Goal: Task Accomplishment & Management: Manage account settings

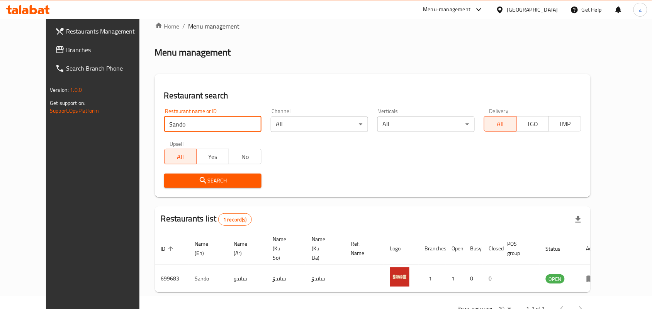
scroll to position [35, 0]
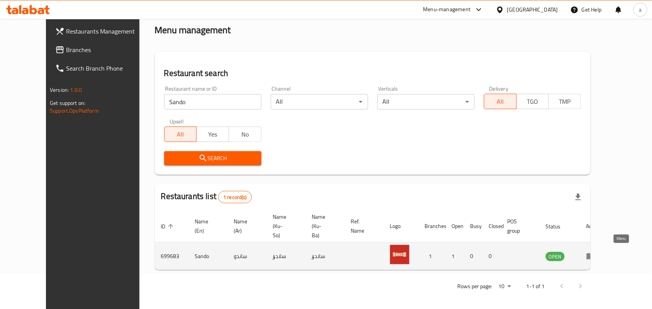
click at [595, 254] on icon "enhanced table" at bounding box center [591, 257] width 8 height 7
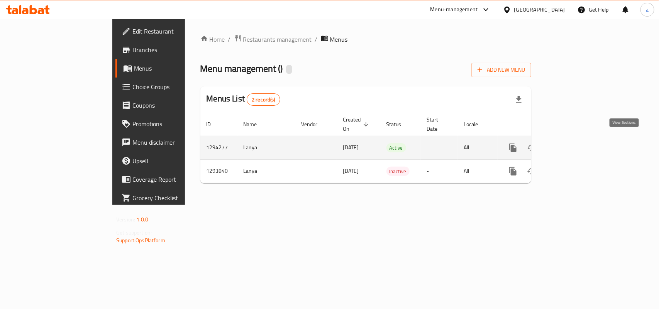
click at [574, 143] on icon "enhanced table" at bounding box center [568, 147] width 9 height 9
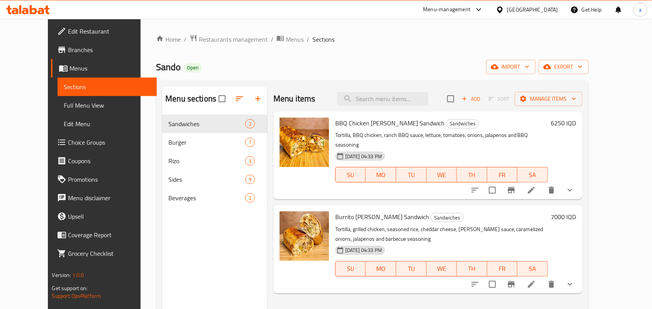
click at [64, 109] on span "Full Menu View" at bounding box center [107, 105] width 87 height 9
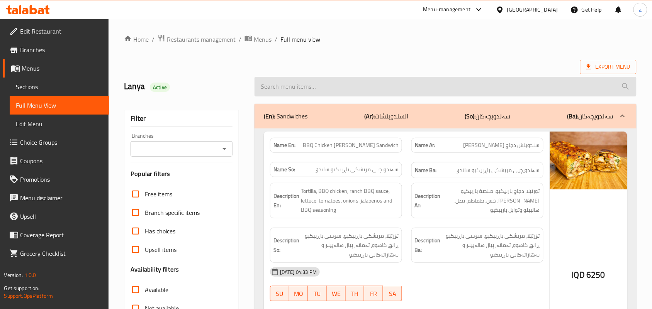
click at [322, 92] on input "search" at bounding box center [446, 87] width 382 height 20
paste input "Belgian Potatoes"
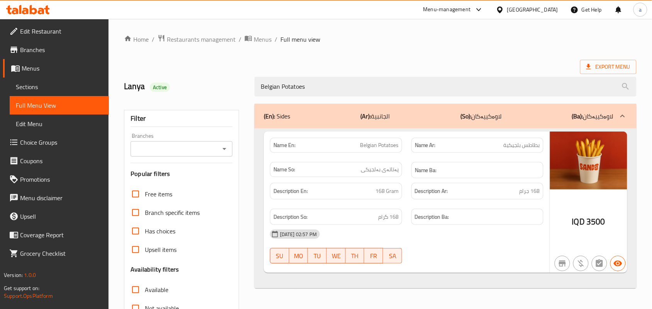
click at [229, 149] on icon "Open" at bounding box center [224, 148] width 9 height 9
type input "Belgian Potatoes"
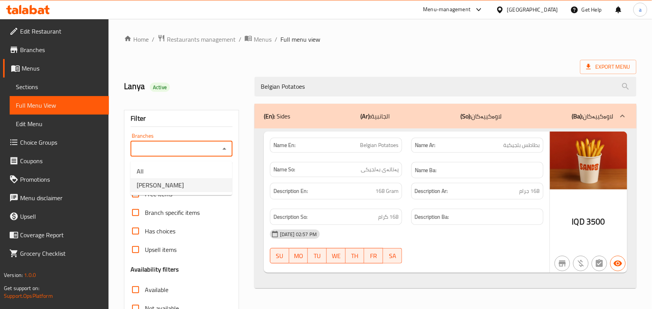
click at [182, 181] on li "Sando, Safeen" at bounding box center [182, 185] width 102 height 14
type input "Sando, Safeen"
click at [201, 44] on span "Restaurants management" at bounding box center [201, 39] width 69 height 9
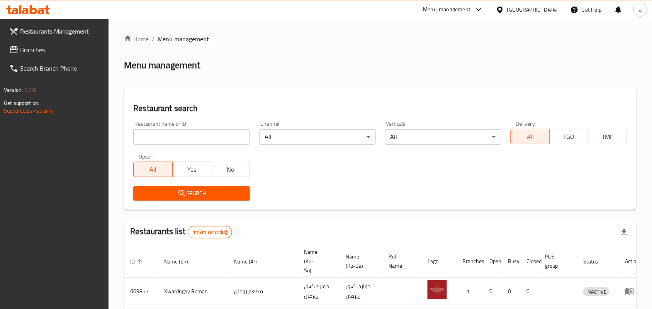
click at [183, 138] on input "search" at bounding box center [191, 136] width 117 height 15
paste input "Bita Kunafa & Crepe"
type input "Bita Kunafa & Crepe"
click button "Search" at bounding box center [191, 194] width 117 height 14
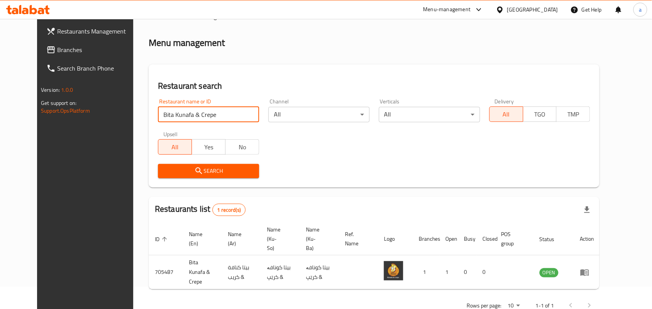
scroll to position [35, 0]
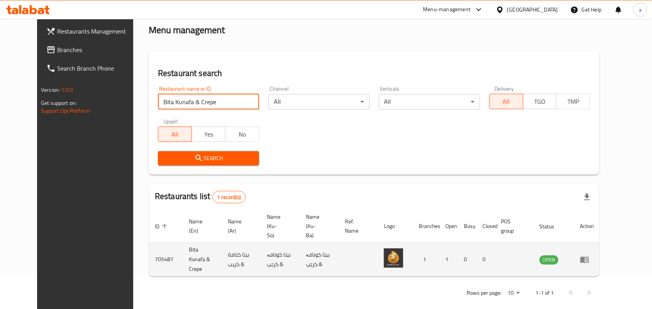
click at [589, 255] on icon "enhanced table" at bounding box center [584, 259] width 9 height 9
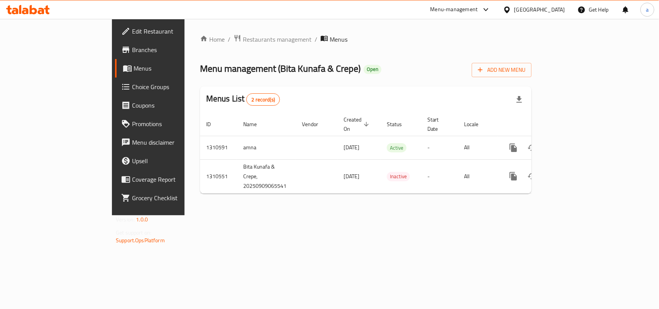
click at [132, 27] on span "Edit Restaurant" at bounding box center [174, 31] width 84 height 9
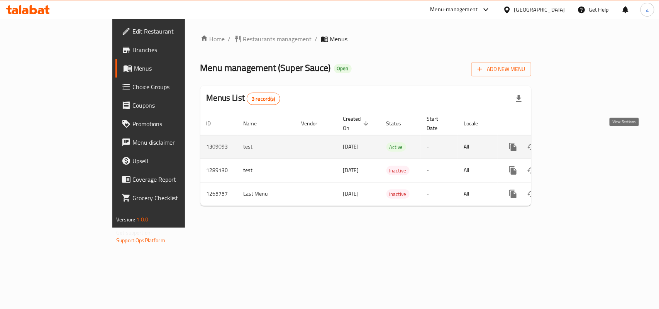
click at [574, 143] on icon "enhanced table" at bounding box center [568, 147] width 9 height 9
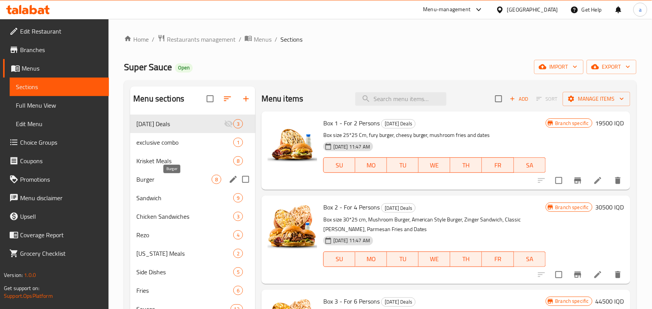
click at [186, 183] on span "Burger" at bounding box center [173, 179] width 75 height 9
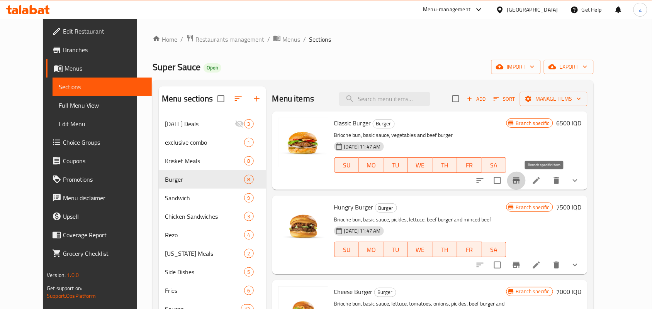
click at [526, 183] on button "Branch-specific-item" at bounding box center [516, 180] width 19 height 19
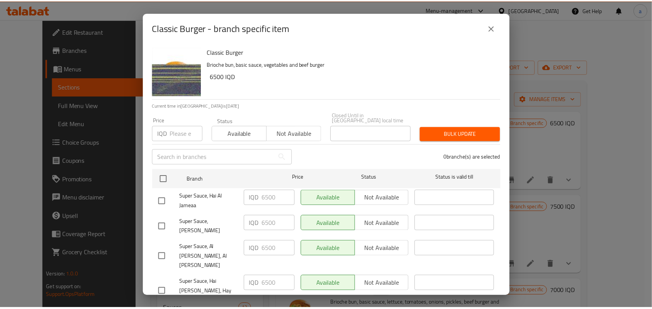
scroll to position [307, 0]
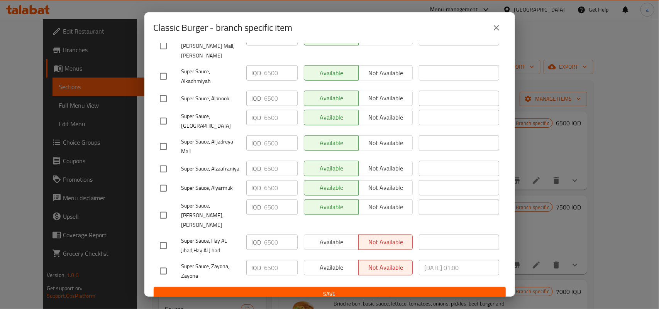
click at [496, 31] on icon "close" at bounding box center [496, 27] width 9 height 9
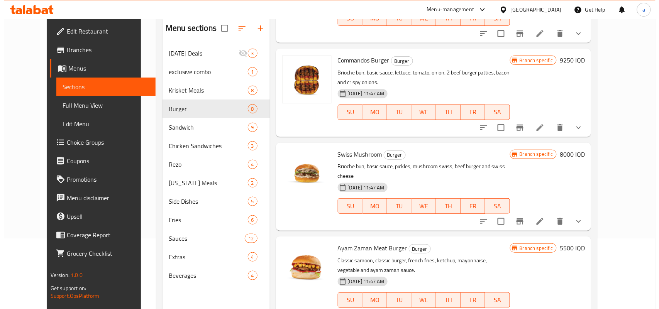
scroll to position [109, 0]
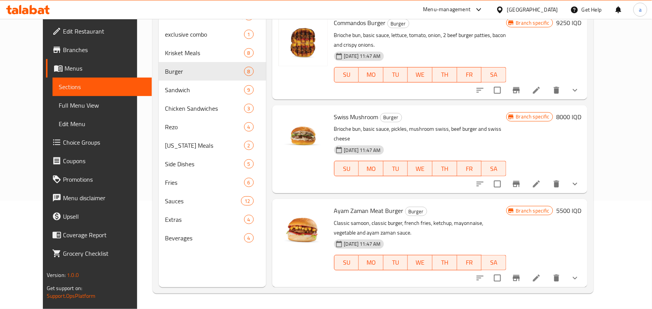
click at [521, 281] on icon "Branch-specific-item" at bounding box center [516, 278] width 9 height 9
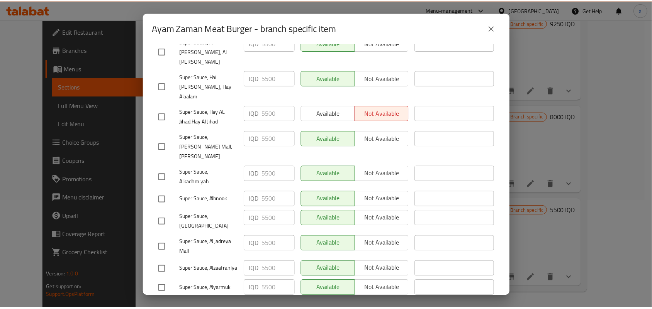
scroll to position [194, 0]
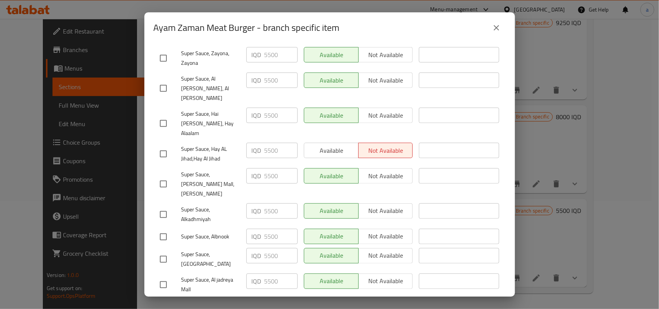
click at [499, 27] on icon "close" at bounding box center [496, 27] width 9 height 9
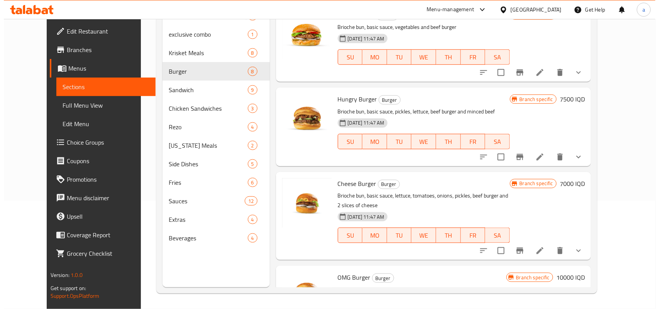
scroll to position [0, 0]
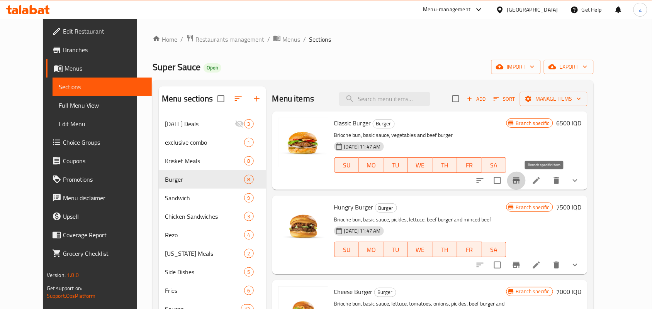
click at [521, 185] on icon "Branch-specific-item" at bounding box center [516, 180] width 9 height 9
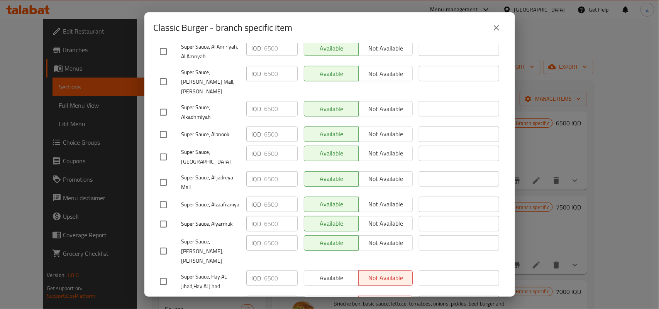
scroll to position [307, 0]
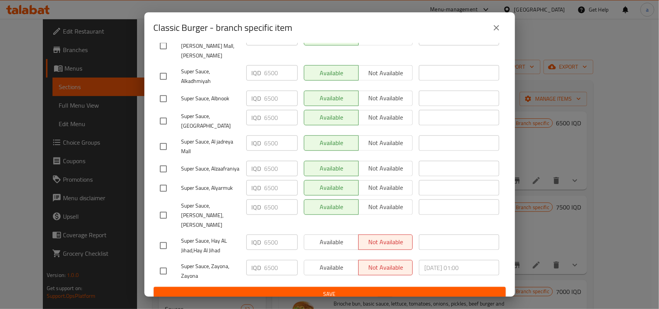
click at [163, 238] on input "checkbox" at bounding box center [163, 246] width 16 height 16
checkbox input "true"
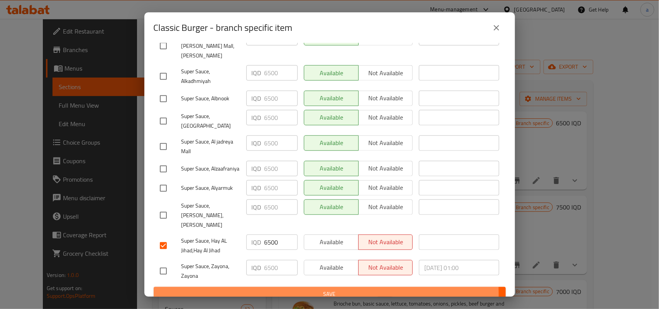
click at [282, 290] on span "Save" at bounding box center [330, 295] width 340 height 10
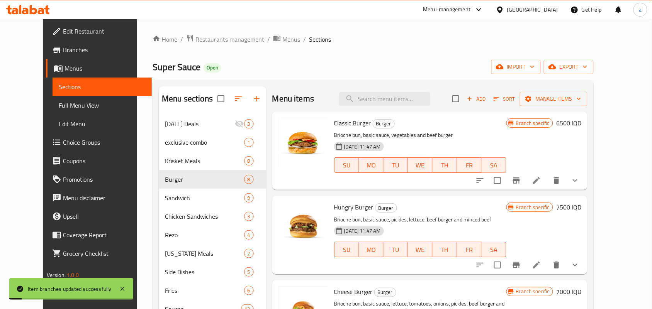
click at [520, 268] on icon "Branch-specific-item" at bounding box center [516, 265] width 7 height 6
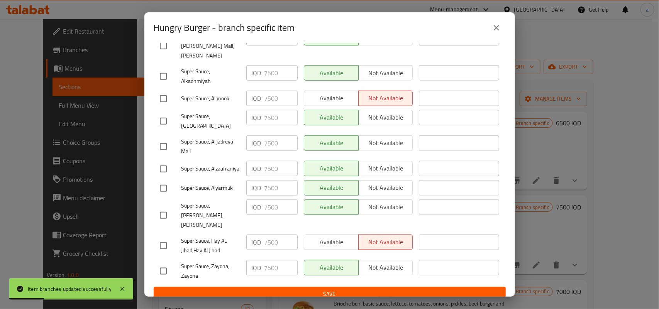
click at [166, 238] on input "checkbox" at bounding box center [163, 246] width 16 height 16
checkbox input "true"
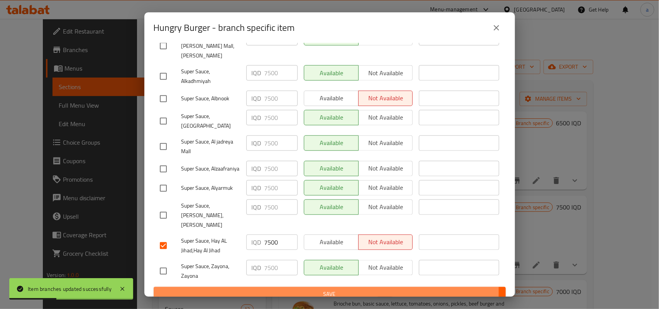
click at [252, 290] on span "Save" at bounding box center [330, 295] width 340 height 10
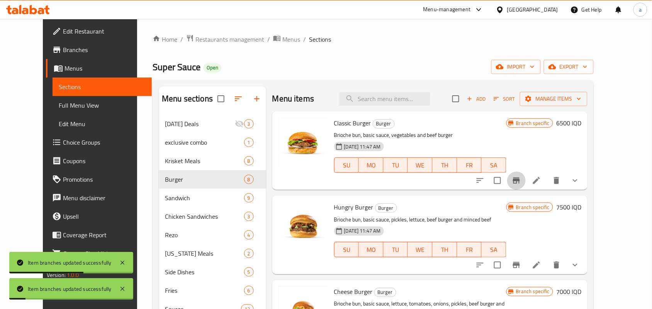
click at [521, 183] on icon "Branch-specific-item" at bounding box center [516, 180] width 9 height 9
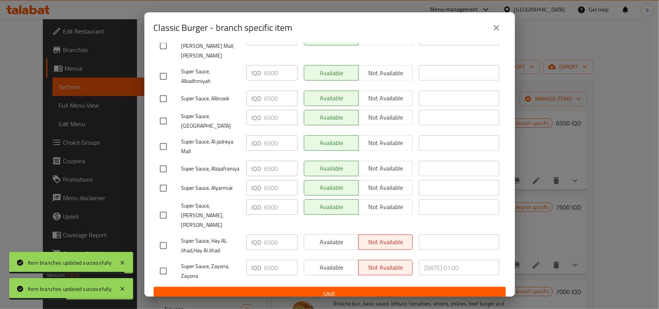
click at [159, 238] on input "checkbox" at bounding box center [163, 246] width 16 height 16
checkbox input "true"
click at [330, 237] on span "Available" at bounding box center [331, 242] width 48 height 11
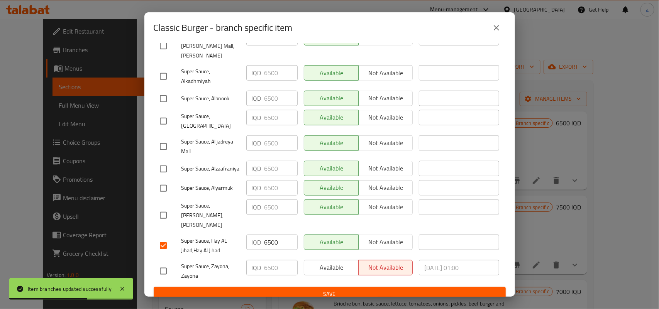
click at [310, 290] on span "Save" at bounding box center [330, 295] width 340 height 10
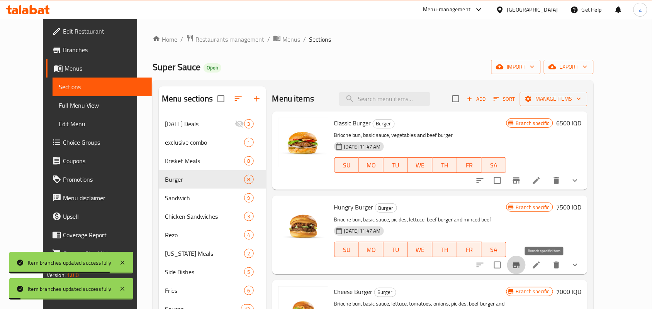
click at [520, 268] on icon "Branch-specific-item" at bounding box center [516, 265] width 7 height 6
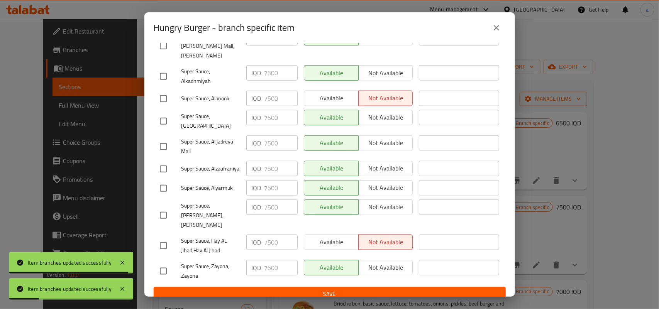
click at [167, 238] on input "checkbox" at bounding box center [163, 246] width 16 height 16
checkbox input "true"
click at [329, 237] on span "Available" at bounding box center [331, 242] width 48 height 11
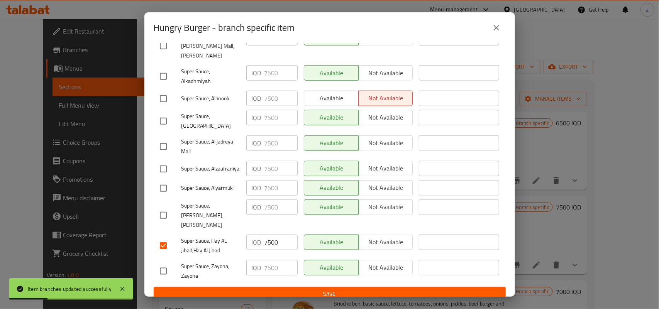
click at [316, 290] on span "Save" at bounding box center [330, 295] width 340 height 10
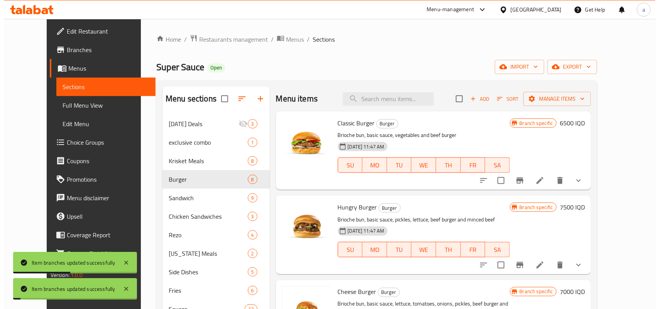
scroll to position [112, 0]
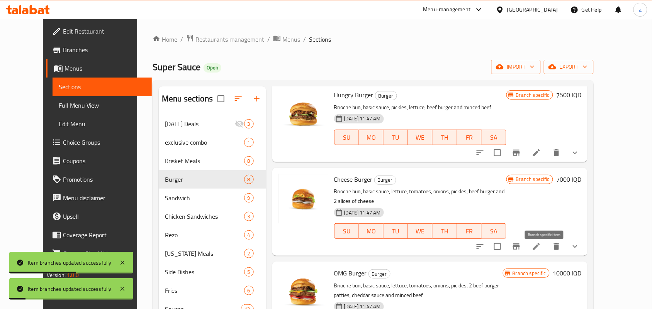
click at [521, 251] on icon "Branch-specific-item" at bounding box center [516, 246] width 9 height 9
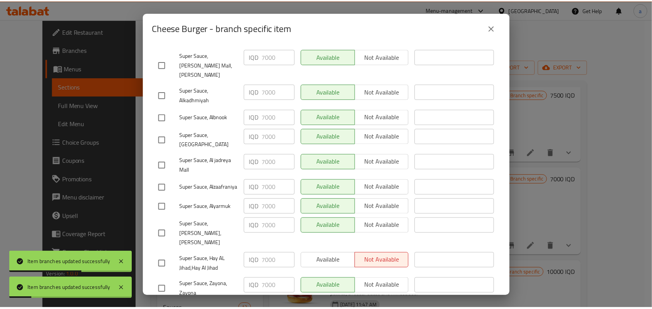
scroll to position [307, 0]
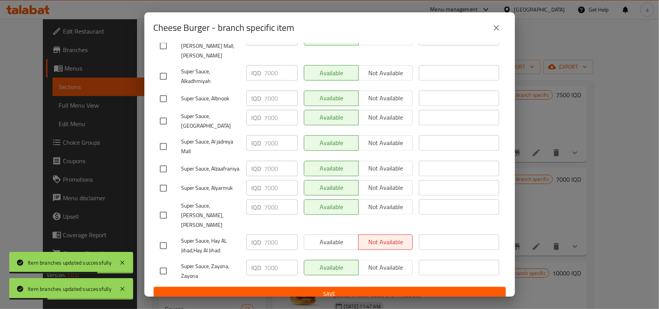
click at [160, 238] on input "checkbox" at bounding box center [163, 246] width 16 height 16
checkbox input "true"
click at [328, 237] on span "Available" at bounding box center [331, 242] width 48 height 11
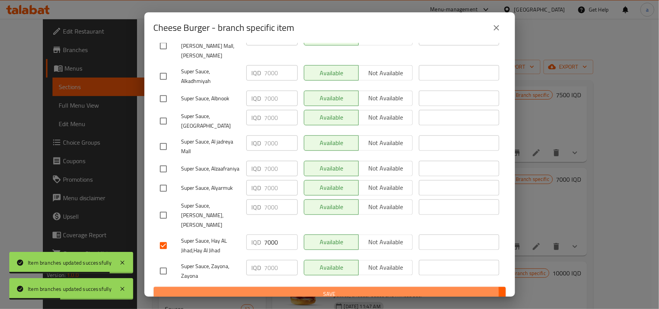
click at [316, 290] on span "Save" at bounding box center [330, 295] width 340 height 10
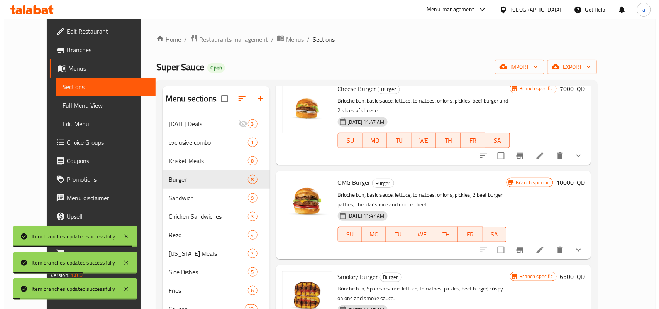
scroll to position [225, 0]
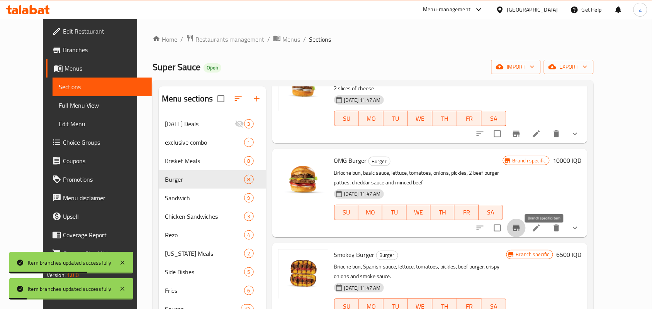
click at [520, 231] on icon "Branch-specific-item" at bounding box center [516, 228] width 7 height 6
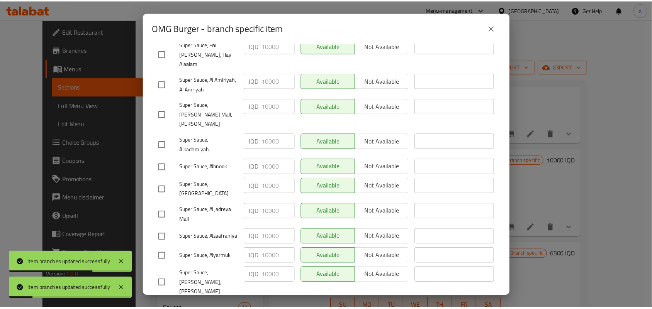
scroll to position [307, 0]
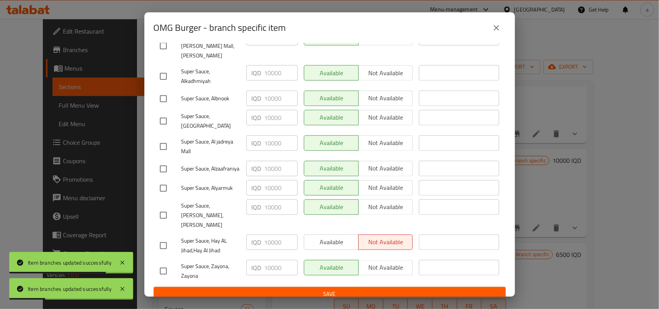
click at [164, 238] on input "checkbox" at bounding box center [163, 246] width 16 height 16
checkbox input "true"
click at [329, 237] on span "Available" at bounding box center [331, 242] width 48 height 11
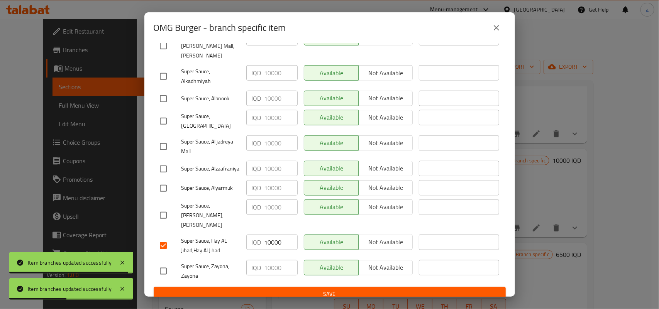
click at [326, 290] on span "Save" at bounding box center [330, 295] width 340 height 10
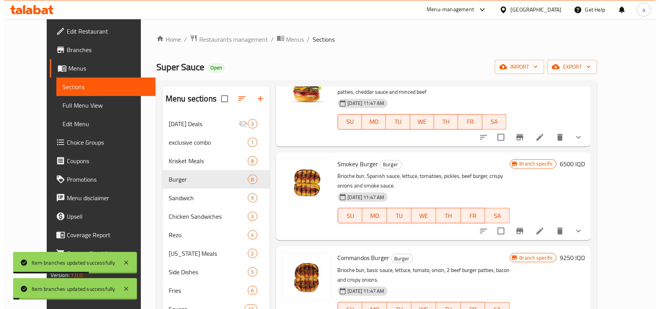
scroll to position [338, 0]
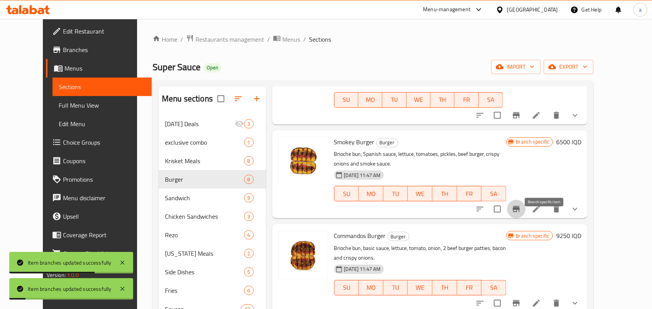
click at [521, 214] on icon "Branch-specific-item" at bounding box center [516, 209] width 9 height 9
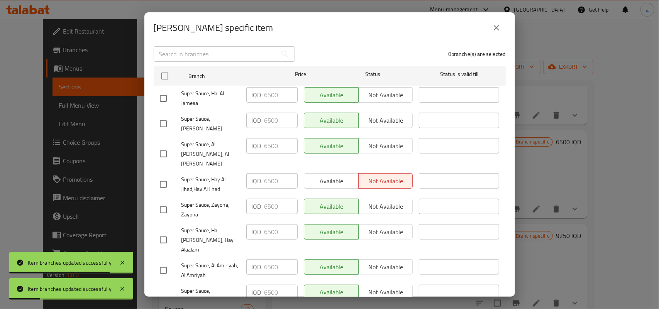
scroll to position [81, 0]
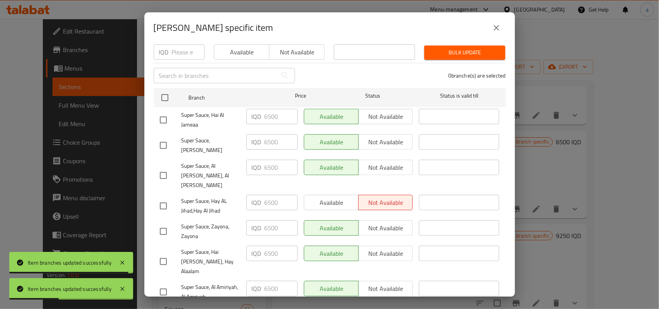
click at [161, 199] on input "checkbox" at bounding box center [163, 206] width 16 height 16
checkbox input "true"
click at [339, 197] on span "Available" at bounding box center [331, 202] width 48 height 11
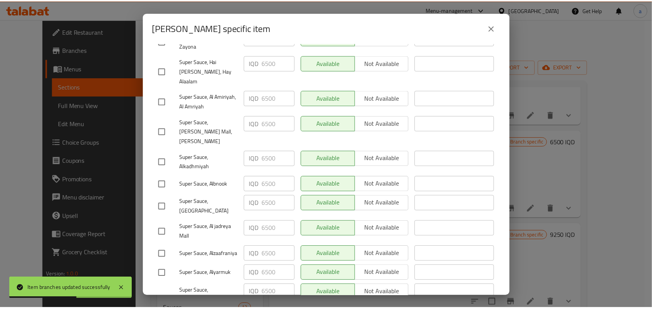
scroll to position [307, 0]
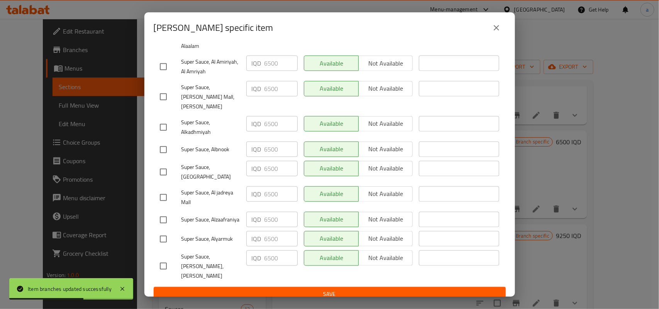
click at [390, 290] on span "Save" at bounding box center [330, 295] width 340 height 10
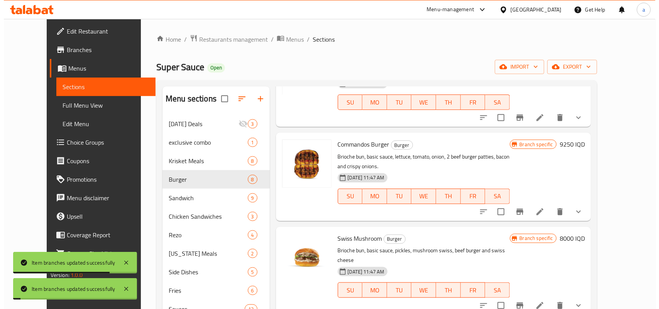
scroll to position [450, 0]
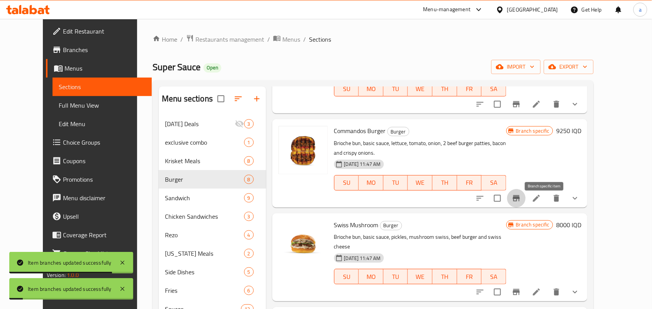
click at [521, 203] on icon "Branch-specific-item" at bounding box center [516, 198] width 9 height 9
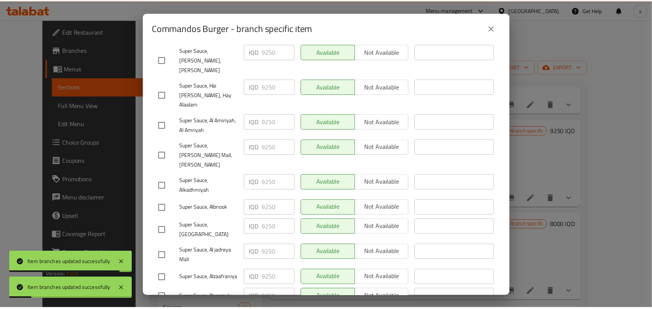
scroll to position [307, 0]
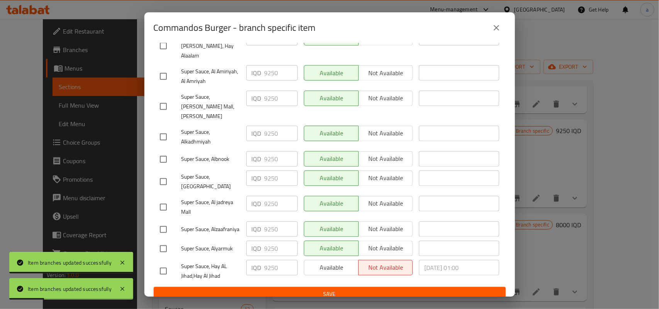
click at [160, 263] on input "checkbox" at bounding box center [163, 271] width 16 height 16
checkbox input "true"
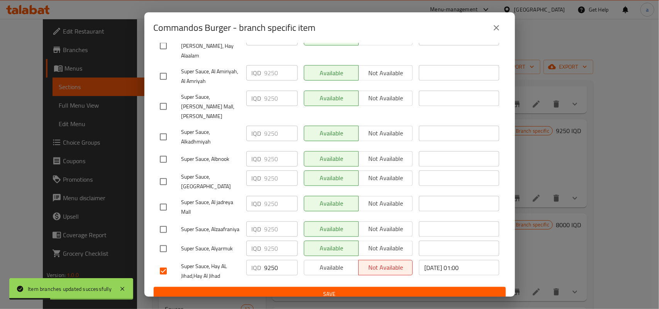
click at [344, 262] on span "Available" at bounding box center [331, 267] width 48 height 11
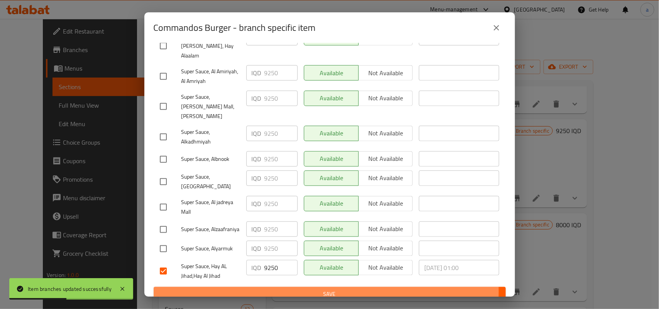
click at [321, 290] on span "Save" at bounding box center [330, 295] width 340 height 10
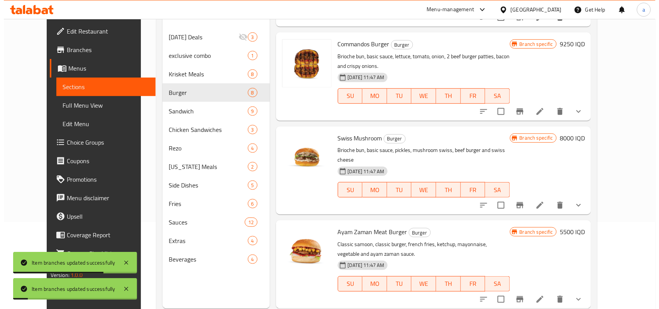
scroll to position [109, 0]
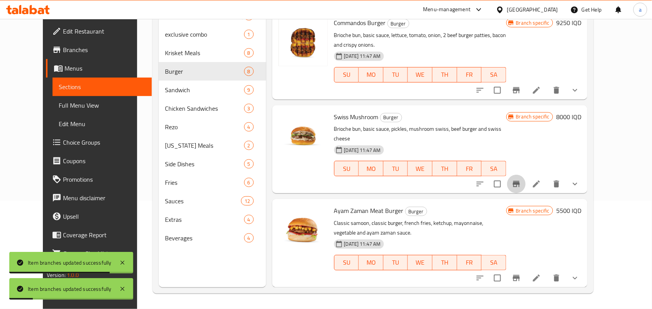
click at [520, 182] on icon "Branch-specific-item" at bounding box center [516, 184] width 7 height 6
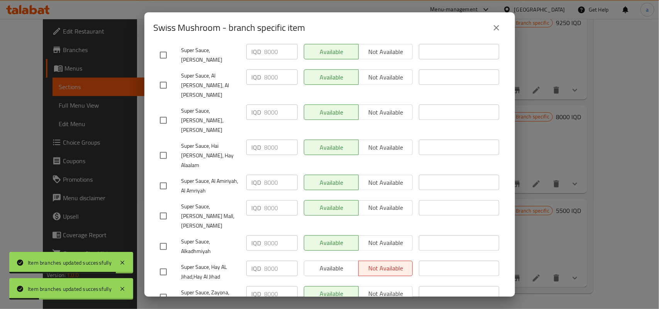
scroll to position [307, 0]
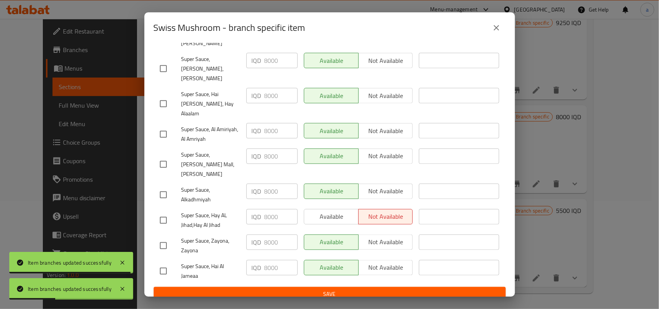
click at [164, 212] on input "checkbox" at bounding box center [163, 220] width 16 height 16
checkbox input "true"
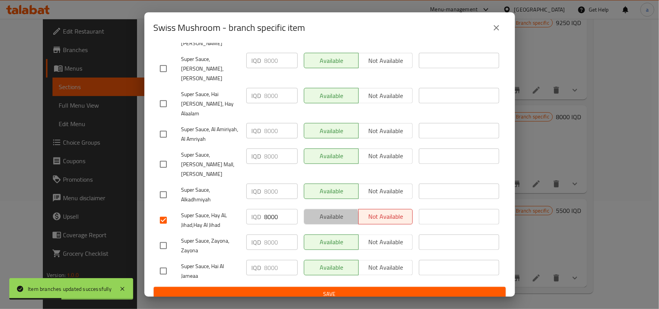
click at [323, 211] on span "Available" at bounding box center [331, 216] width 48 height 11
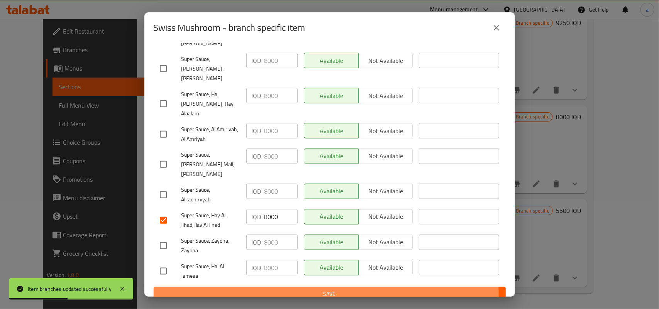
click at [311, 290] on span "Save" at bounding box center [330, 295] width 340 height 10
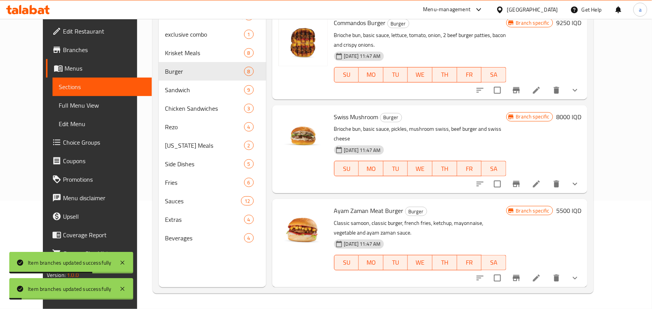
click at [521, 276] on icon "Branch-specific-item" at bounding box center [516, 278] width 9 height 9
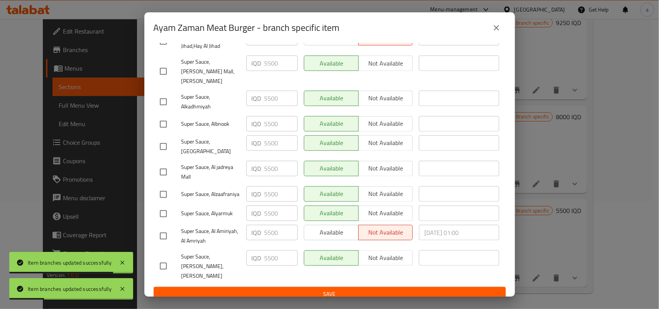
drag, startPoint x: 165, startPoint y: 235, endPoint x: 175, endPoint y: 234, distance: 10.0
click at [165, 234] on input "checkbox" at bounding box center [163, 236] width 16 height 16
checkbox input "false"
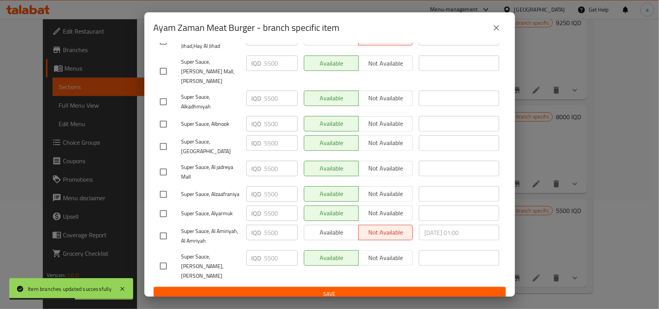
scroll to position [194, 0]
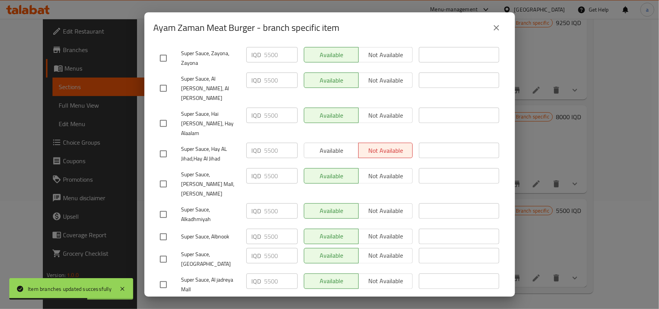
click at [161, 146] on input "checkbox" at bounding box center [163, 154] width 16 height 16
checkbox input "true"
click at [335, 145] on span "Available" at bounding box center [331, 150] width 48 height 11
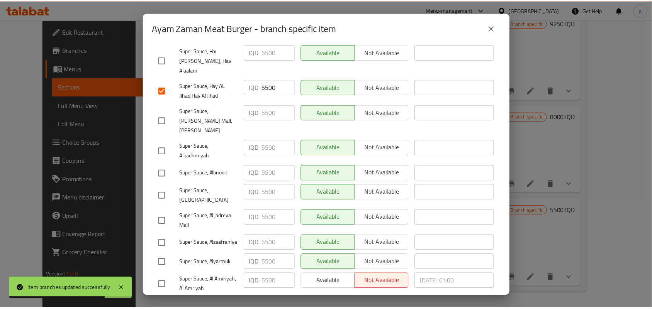
scroll to position [307, 0]
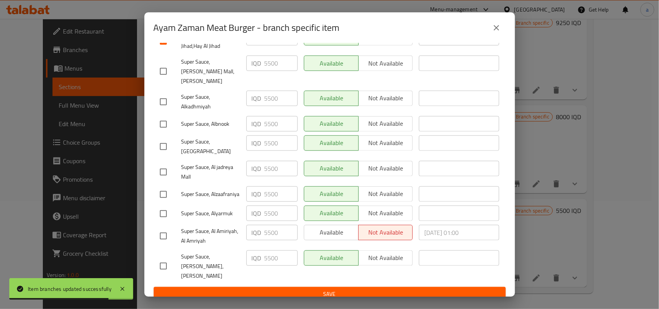
click at [355, 290] on span "Save" at bounding box center [330, 295] width 340 height 10
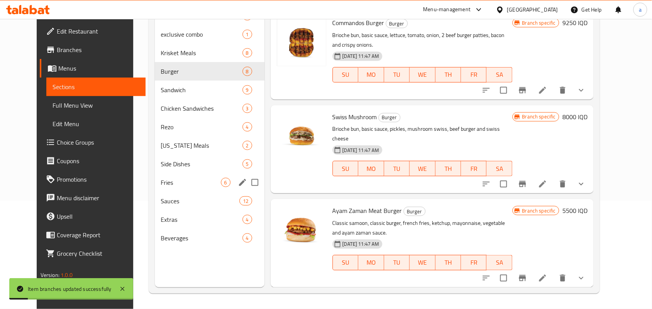
click at [188, 187] on span "Fries" at bounding box center [191, 182] width 60 height 9
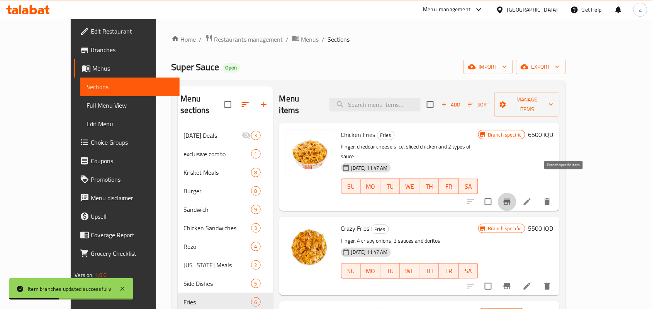
click at [512, 197] on icon "Branch-specific-item" at bounding box center [506, 201] width 9 height 9
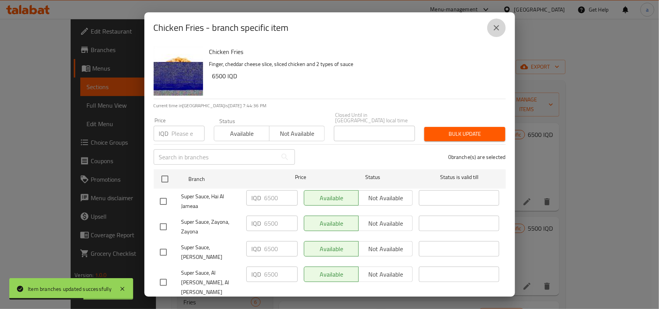
click at [503, 25] on button "close" at bounding box center [496, 28] width 19 height 19
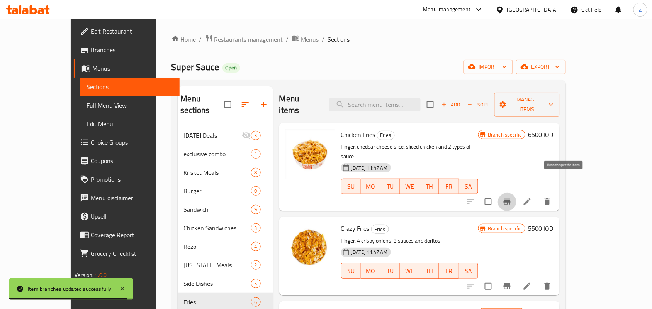
click at [512, 197] on icon "Branch-specific-item" at bounding box center [506, 201] width 9 height 9
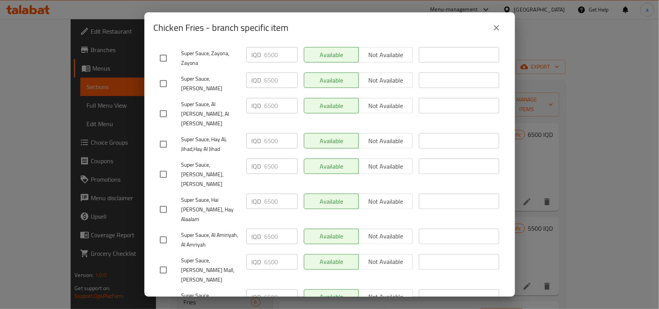
scroll to position [167, 0]
click at [488, 26] on button "close" at bounding box center [496, 28] width 19 height 19
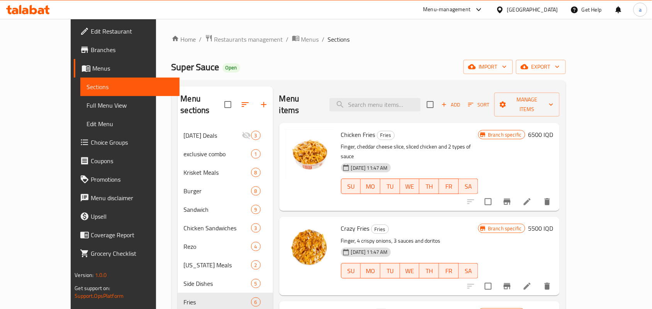
click at [511, 283] on icon "Branch-specific-item" at bounding box center [507, 286] width 7 height 6
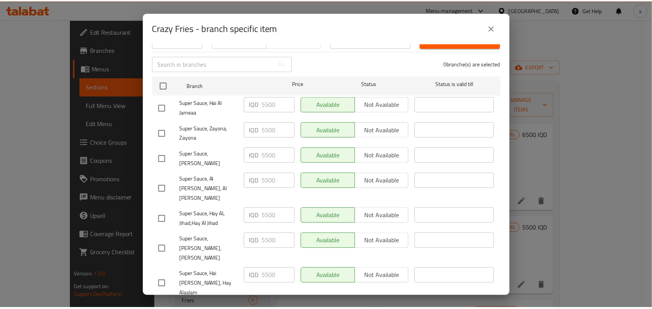
scroll to position [0, 0]
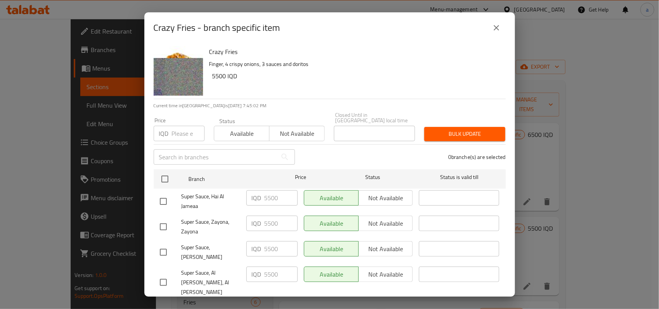
click at [489, 33] on button "close" at bounding box center [496, 28] width 19 height 19
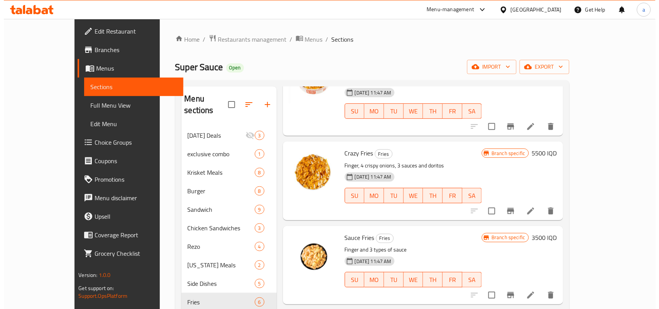
scroll to position [112, 0]
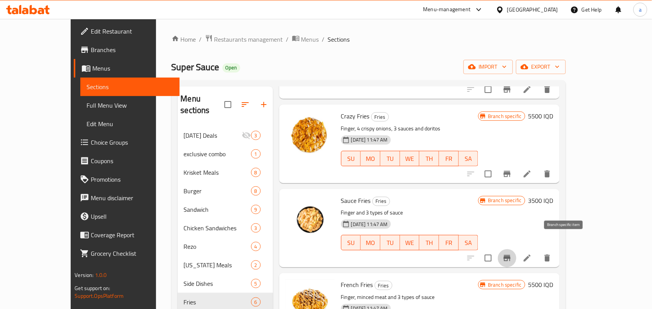
click at [512, 254] on icon "Branch-specific-item" at bounding box center [506, 258] width 9 height 9
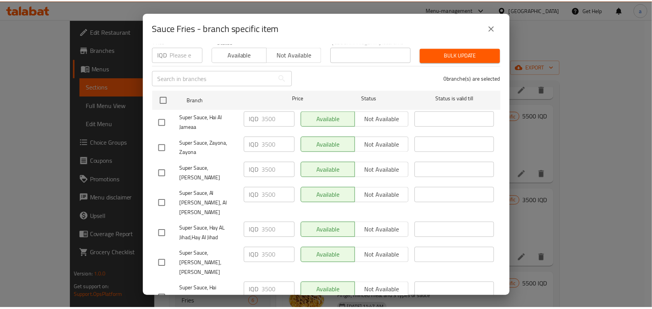
scroll to position [0, 0]
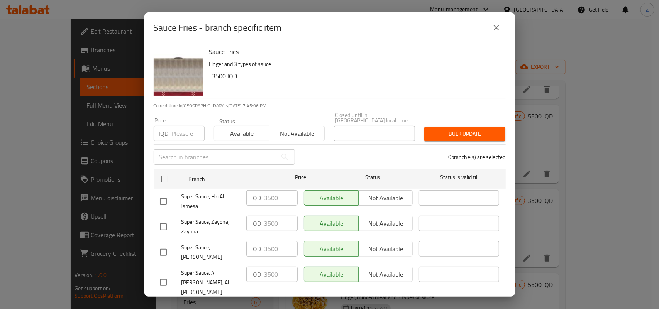
click at [492, 28] on icon "close" at bounding box center [496, 27] width 9 height 9
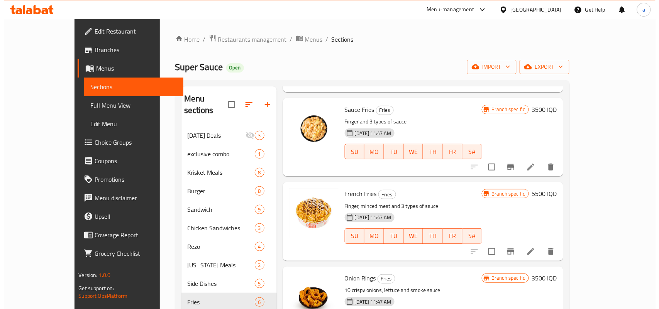
scroll to position [225, 0]
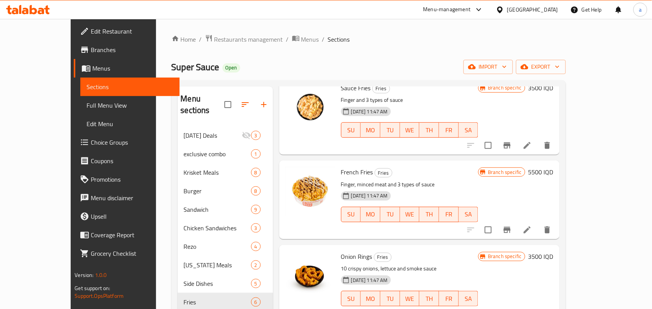
click at [516, 221] on button "Branch-specific-item" at bounding box center [507, 230] width 19 height 19
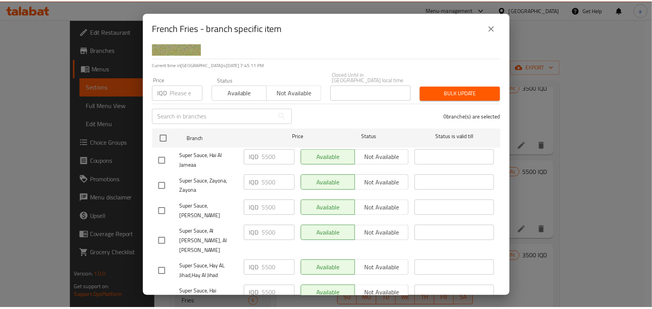
scroll to position [0, 0]
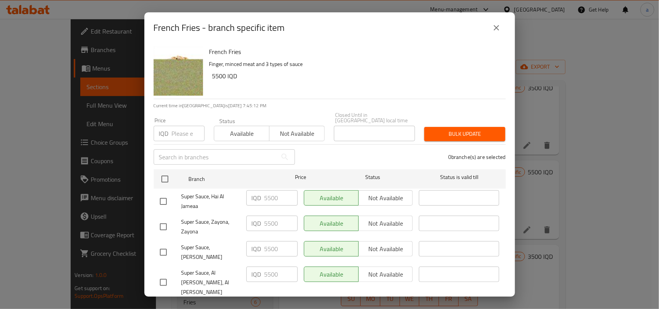
click at [493, 27] on icon "close" at bounding box center [496, 27] width 9 height 9
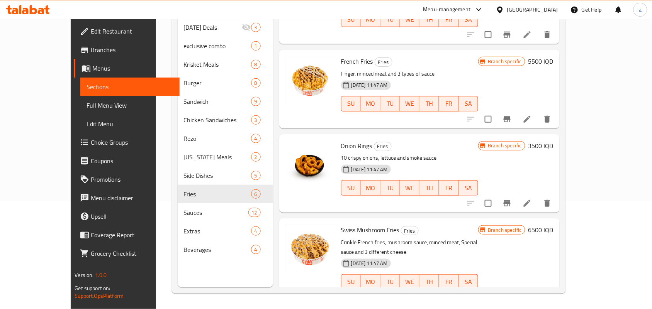
click at [511, 200] on icon "Branch-specific-item" at bounding box center [507, 203] width 7 height 6
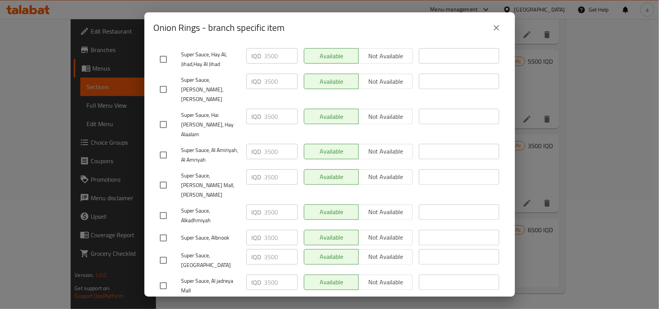
scroll to position [307, 0]
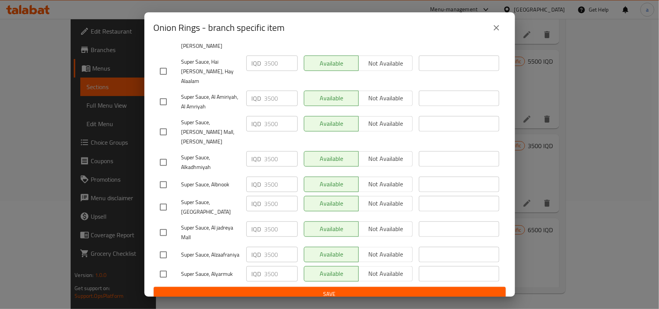
click at [498, 33] on button "close" at bounding box center [496, 28] width 19 height 19
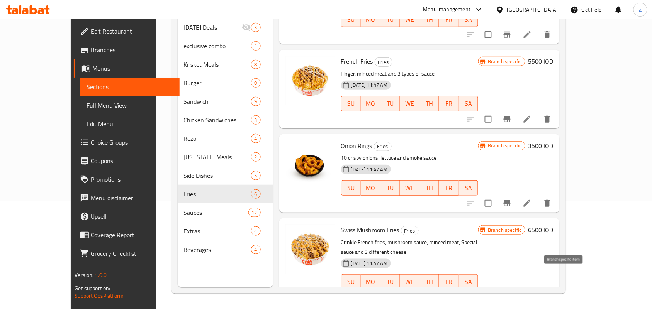
click at [511, 295] on icon "Branch-specific-item" at bounding box center [507, 298] width 7 height 6
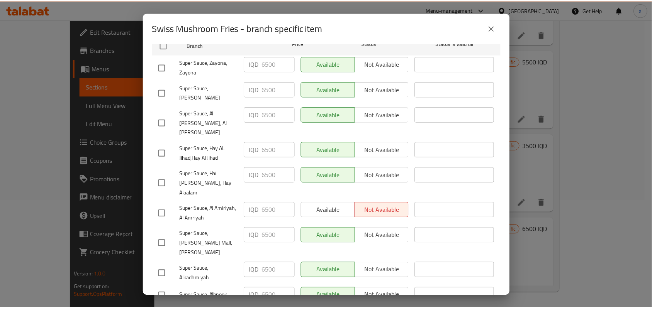
scroll to position [0, 0]
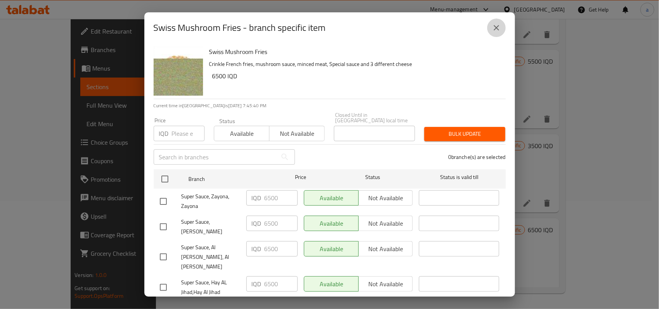
click at [495, 29] on icon "close" at bounding box center [496, 27] width 5 height 5
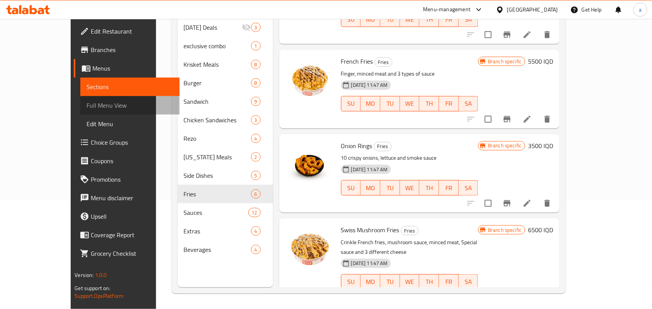
click at [87, 110] on span "Full Menu View" at bounding box center [130, 105] width 87 height 9
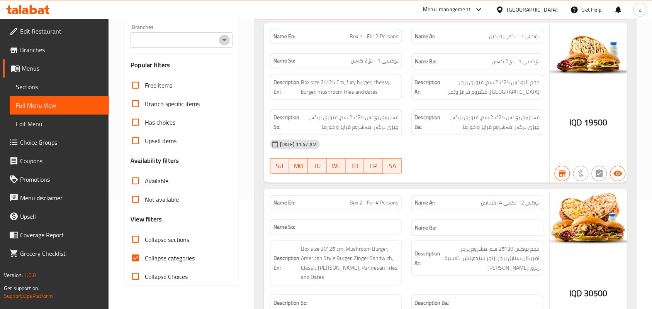
click at [221, 44] on icon "Open" at bounding box center [224, 40] width 9 height 9
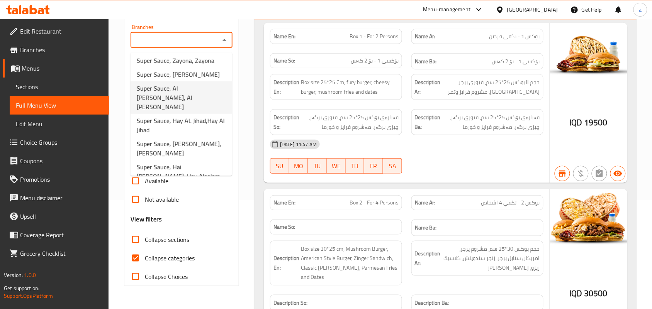
scroll to position [34, 0]
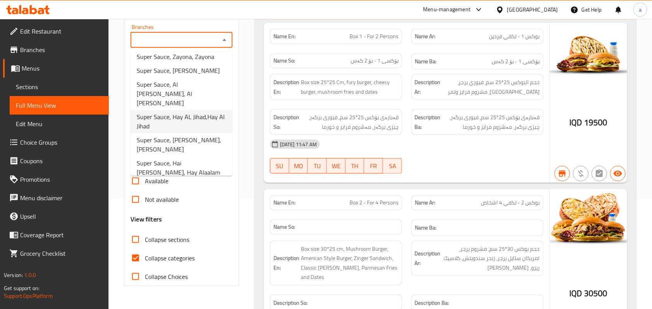
click at [189, 112] on span "Super Sauce, Hay AL Jihad,Hay Al Jihad" at bounding box center [181, 121] width 89 height 19
type input "Super Sauce, Hay AL Jihad,Hay Al Jihad"
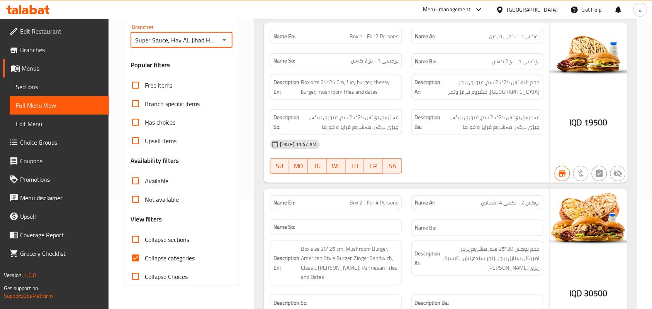
click at [143, 248] on input "Collapse sections" at bounding box center [135, 240] width 19 height 19
checkbox input "true"
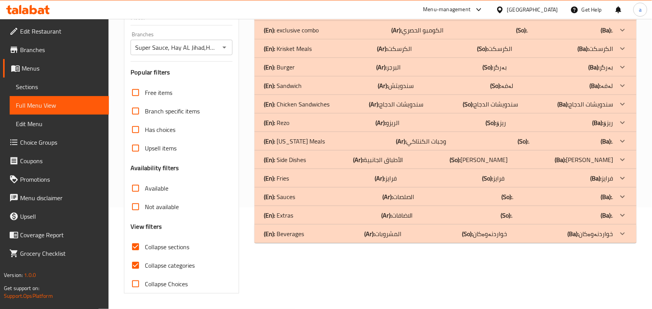
click at [142, 268] on input "Collapse categories" at bounding box center [135, 265] width 19 height 19
click at [138, 268] on input "Collapse categories" at bounding box center [135, 265] width 19 height 19
checkbox input "true"
click at [452, 181] on div "(En): Fries (Ar): [PERSON_NAME] (So): [PERSON_NAME] (Ba): [PERSON_NAME]" at bounding box center [439, 178] width 350 height 9
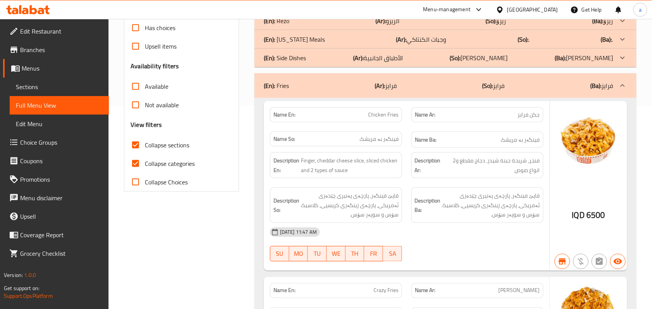
scroll to position [0, 0]
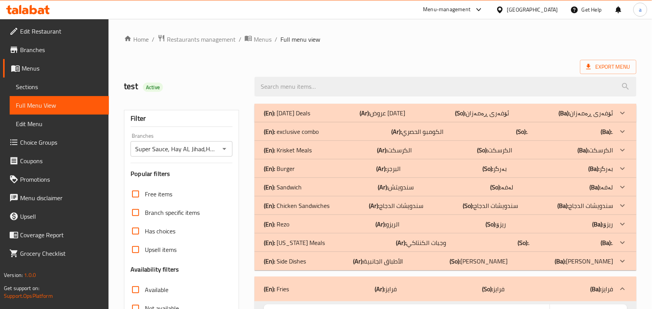
click at [437, 173] on div "(En): Burger (Ar): البرجر (So): بەرگر (Ba): بەرگر" at bounding box center [439, 168] width 350 height 9
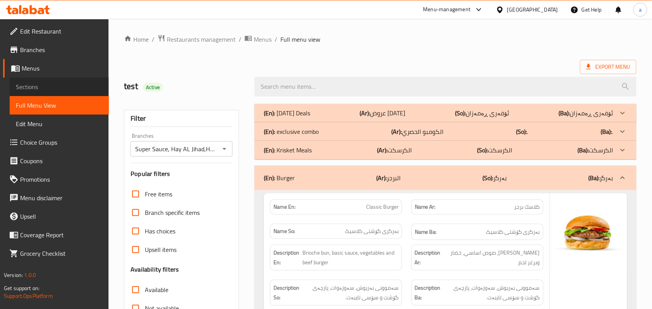
click at [24, 83] on span "Sections" at bounding box center [59, 86] width 87 height 9
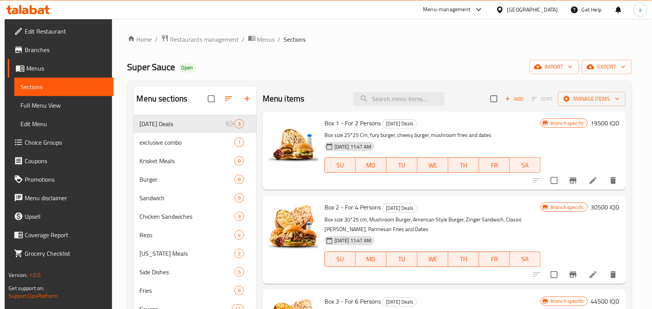
click at [597, 185] on icon at bounding box center [593, 180] width 9 height 9
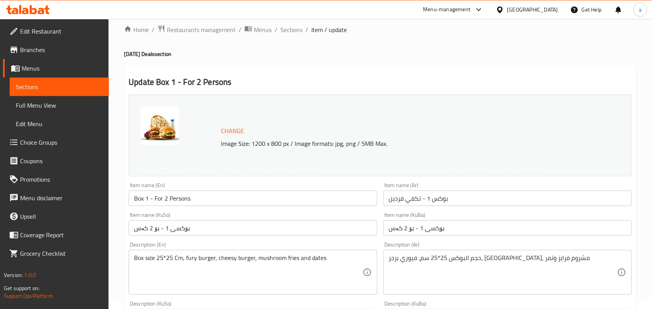
scroll to position [8, 0]
click at [295, 30] on span "Sections" at bounding box center [291, 30] width 22 height 9
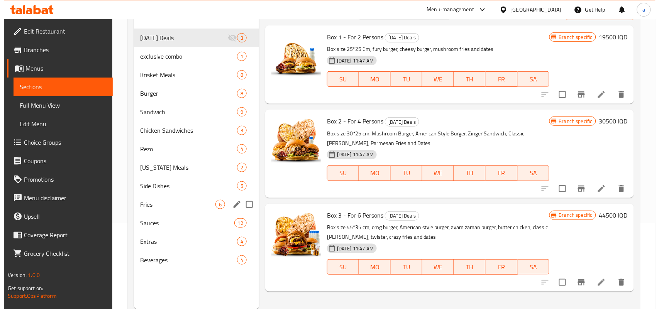
scroll to position [109, 0]
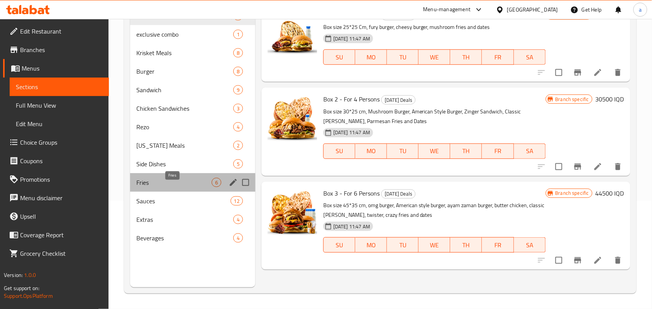
drag, startPoint x: 173, startPoint y: 188, endPoint x: 182, endPoint y: 188, distance: 8.5
click at [173, 187] on span "Fries" at bounding box center [173, 182] width 75 height 9
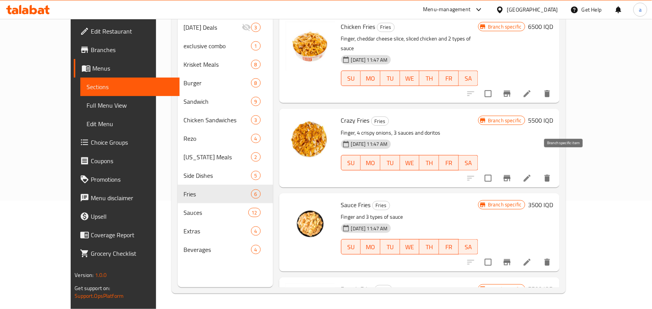
click at [512, 174] on icon "Branch-specific-item" at bounding box center [506, 178] width 9 height 9
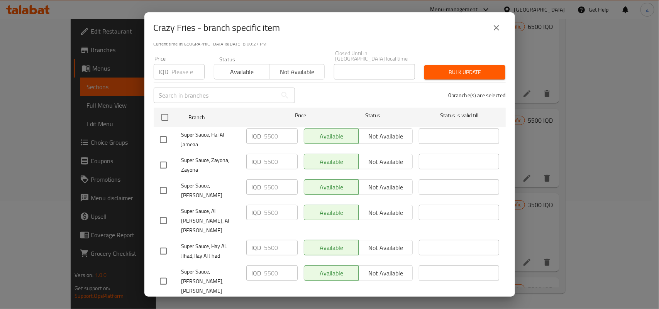
scroll to position [60, 0]
click at [497, 29] on icon "close" at bounding box center [496, 27] width 9 height 9
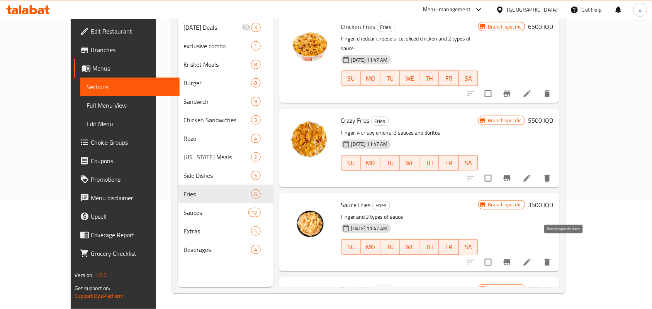
click at [512, 258] on icon "Branch-specific-item" at bounding box center [506, 262] width 9 height 9
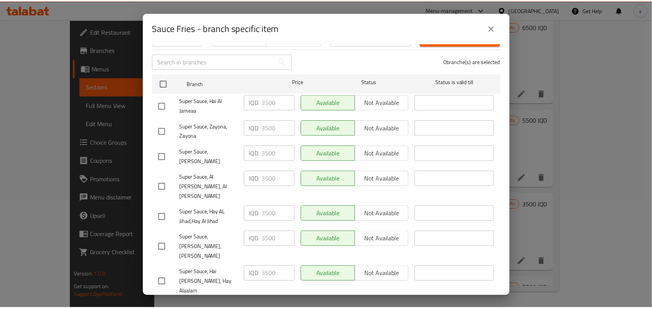
scroll to position [112, 0]
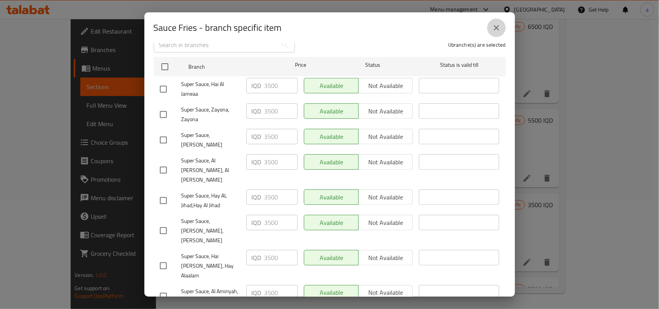
click at [496, 27] on icon "close" at bounding box center [496, 27] width 5 height 5
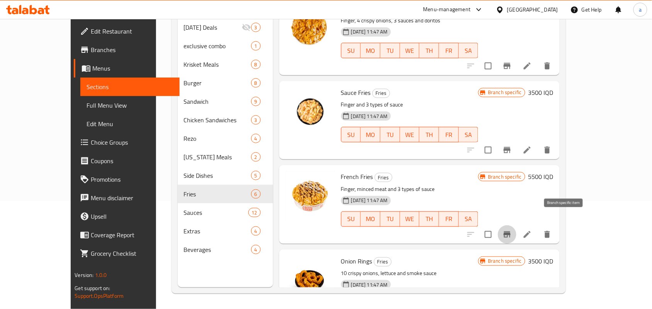
click at [511, 232] on icon "Branch-specific-item" at bounding box center [507, 235] width 7 height 6
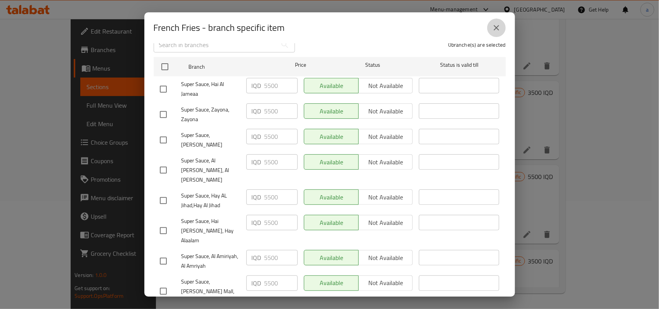
click at [501, 30] on icon "close" at bounding box center [496, 27] width 9 height 9
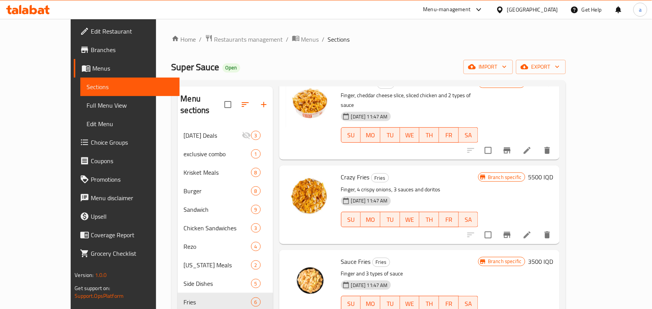
scroll to position [0, 0]
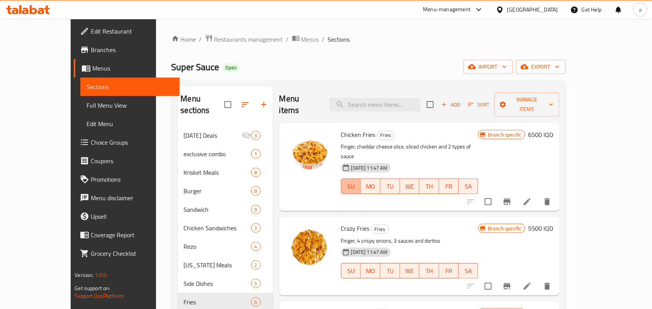
click at [344, 181] on span "SU" at bounding box center [351, 186] width 14 height 11
click at [364, 181] on span "MO" at bounding box center [371, 186] width 14 height 11
click at [397, 181] on span "TU" at bounding box center [391, 186] width 14 height 11
click at [532, 197] on icon at bounding box center [527, 201] width 9 height 9
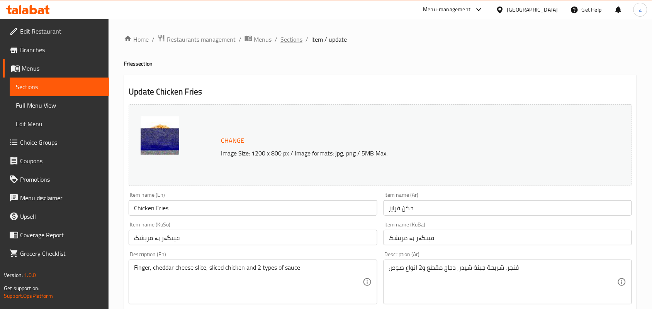
click at [302, 36] on span "Sections" at bounding box center [291, 39] width 22 height 9
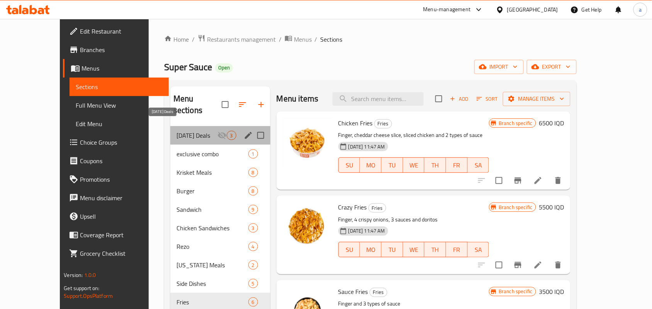
click at [199, 131] on span "[DATE] Deals" at bounding box center [196, 135] width 41 height 9
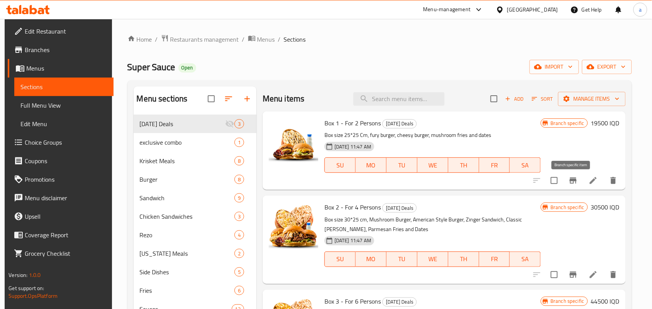
click at [582, 187] on button "Branch-specific-item" at bounding box center [573, 180] width 19 height 19
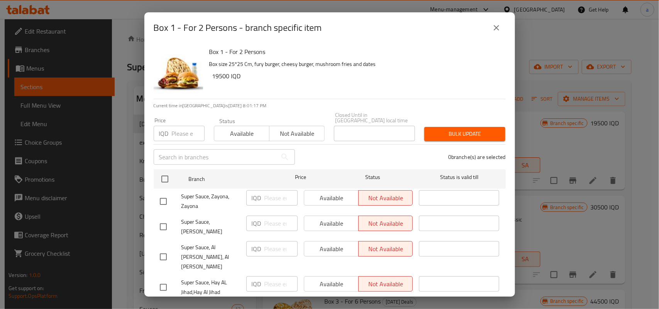
click at [495, 30] on icon "close" at bounding box center [496, 27] width 9 height 9
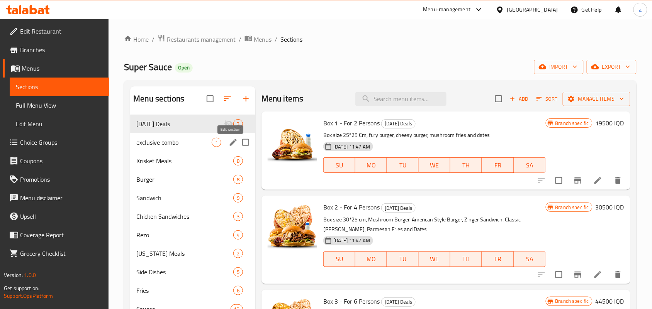
click at [236, 146] on icon "edit" at bounding box center [233, 142] width 9 height 9
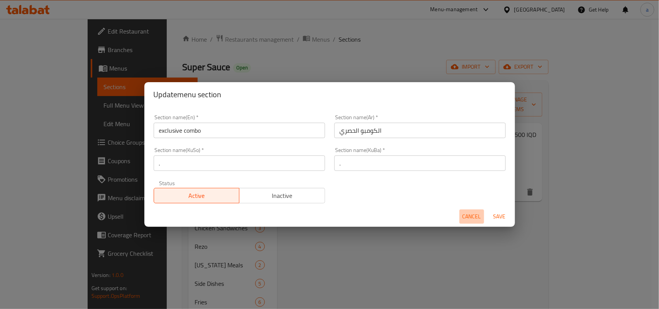
click at [465, 217] on span "Cancel" at bounding box center [472, 217] width 19 height 10
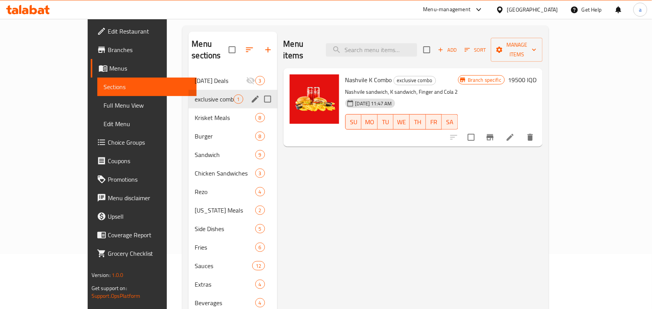
scroll to position [109, 0]
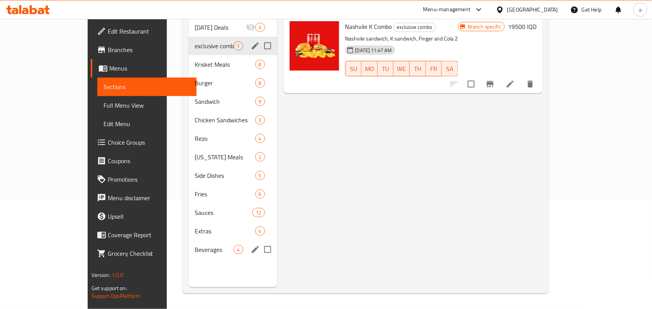
click at [204, 241] on div "Beverages 4" at bounding box center [232, 250] width 88 height 19
